Goal: Obtain resource: Download file/media

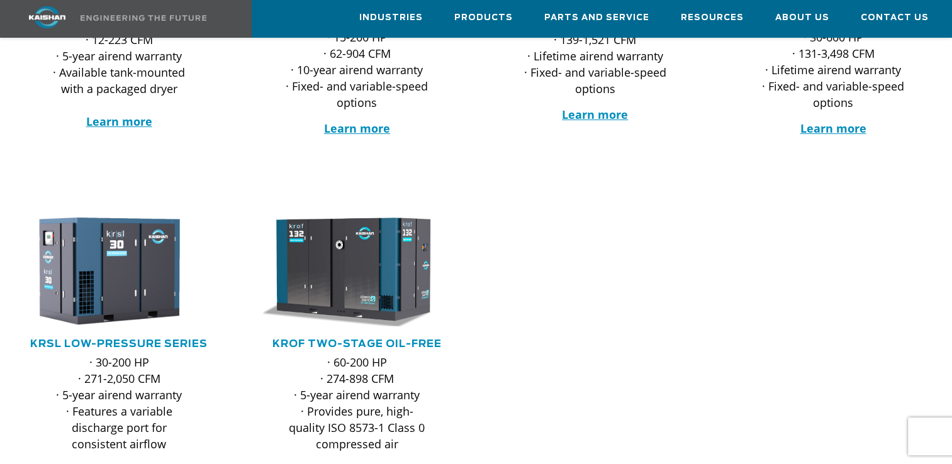
scroll to position [440, 0]
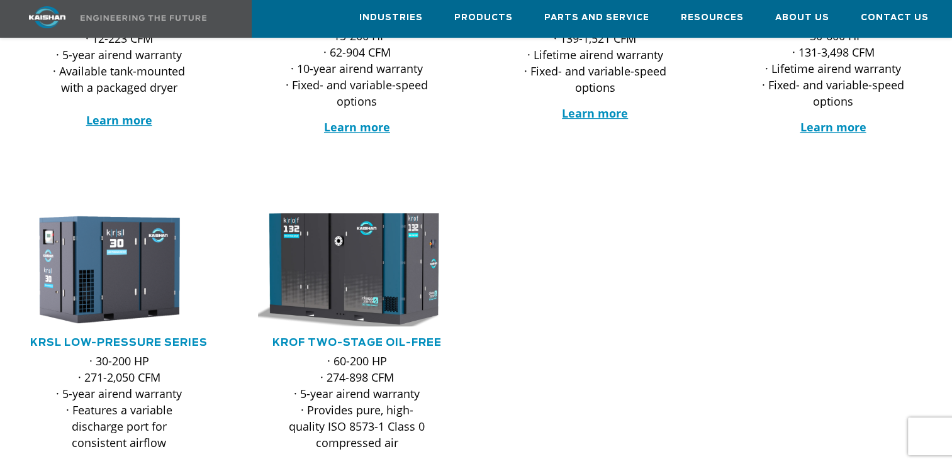
click at [369, 254] on img at bounding box center [348, 270] width 218 height 125
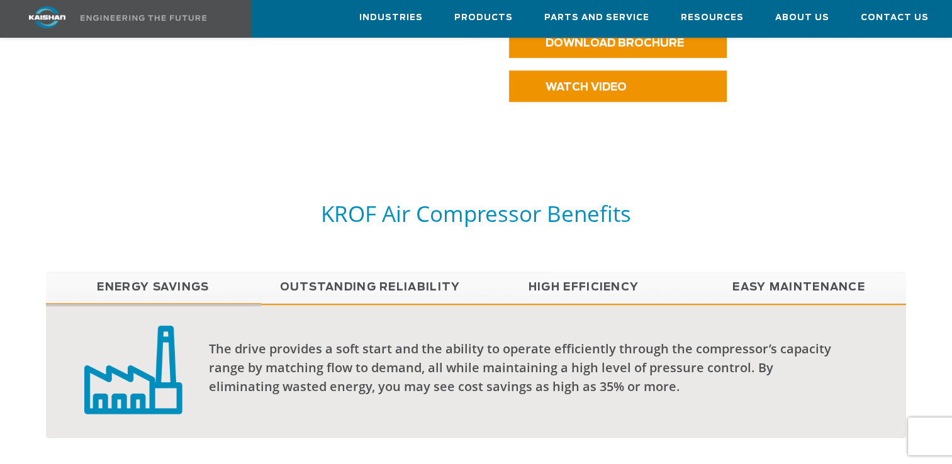
scroll to position [1007, 0]
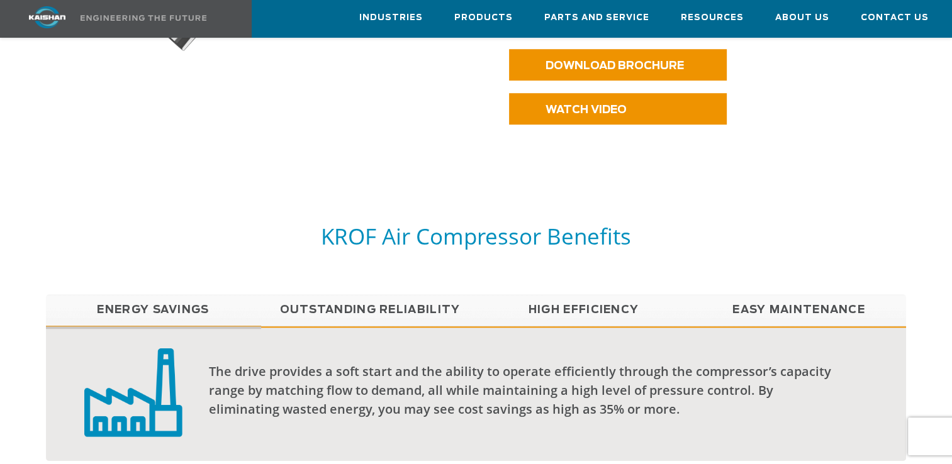
click at [355, 294] on link "Outstanding Reliability" at bounding box center [368, 309] width 215 height 31
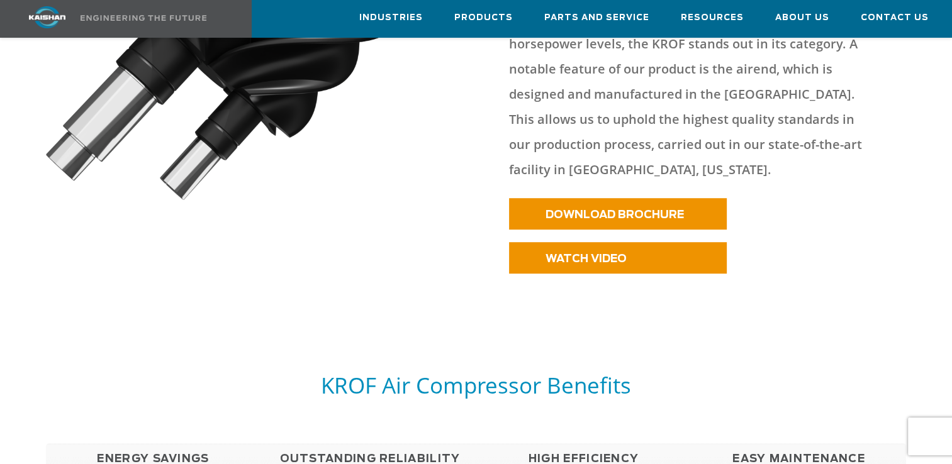
scroll to position [818, 0]
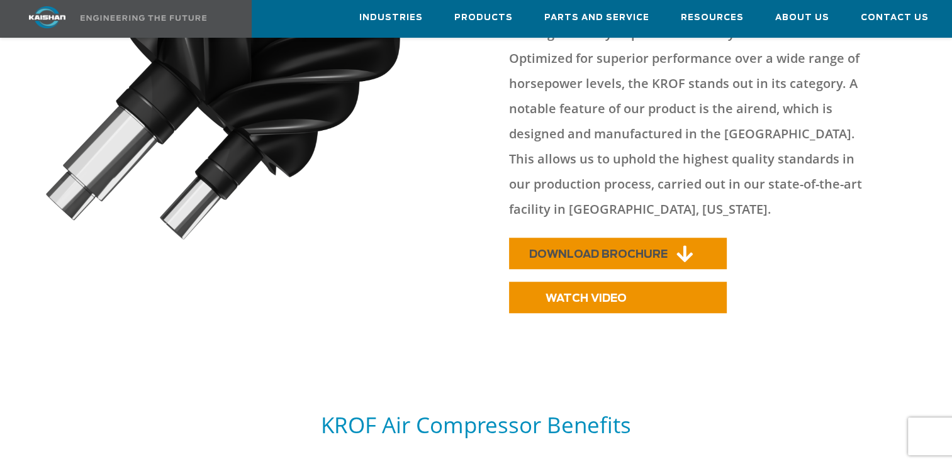
click at [580, 238] on link "DOWNLOAD BROCHURE" at bounding box center [618, 253] width 218 height 31
